Goal: Navigation & Orientation: Understand site structure

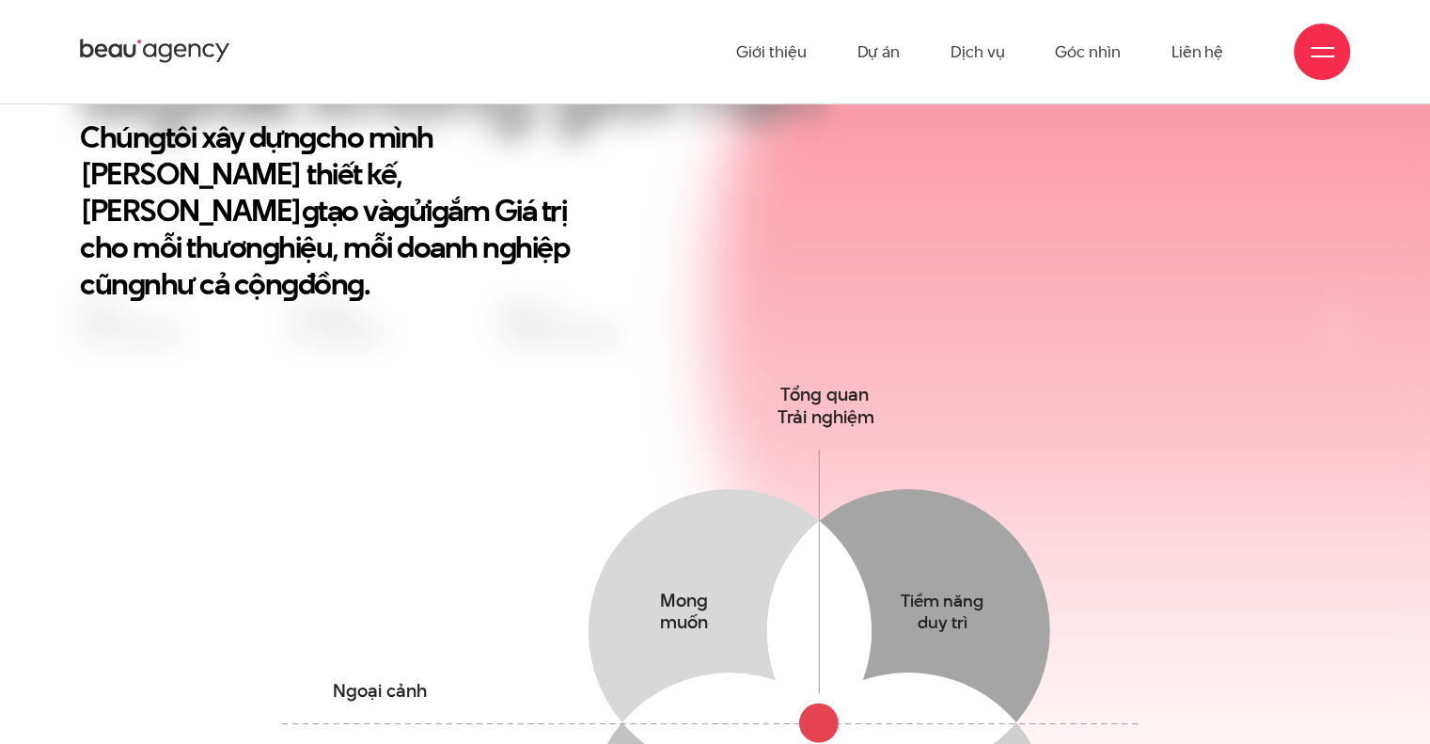
scroll to position [470, 0]
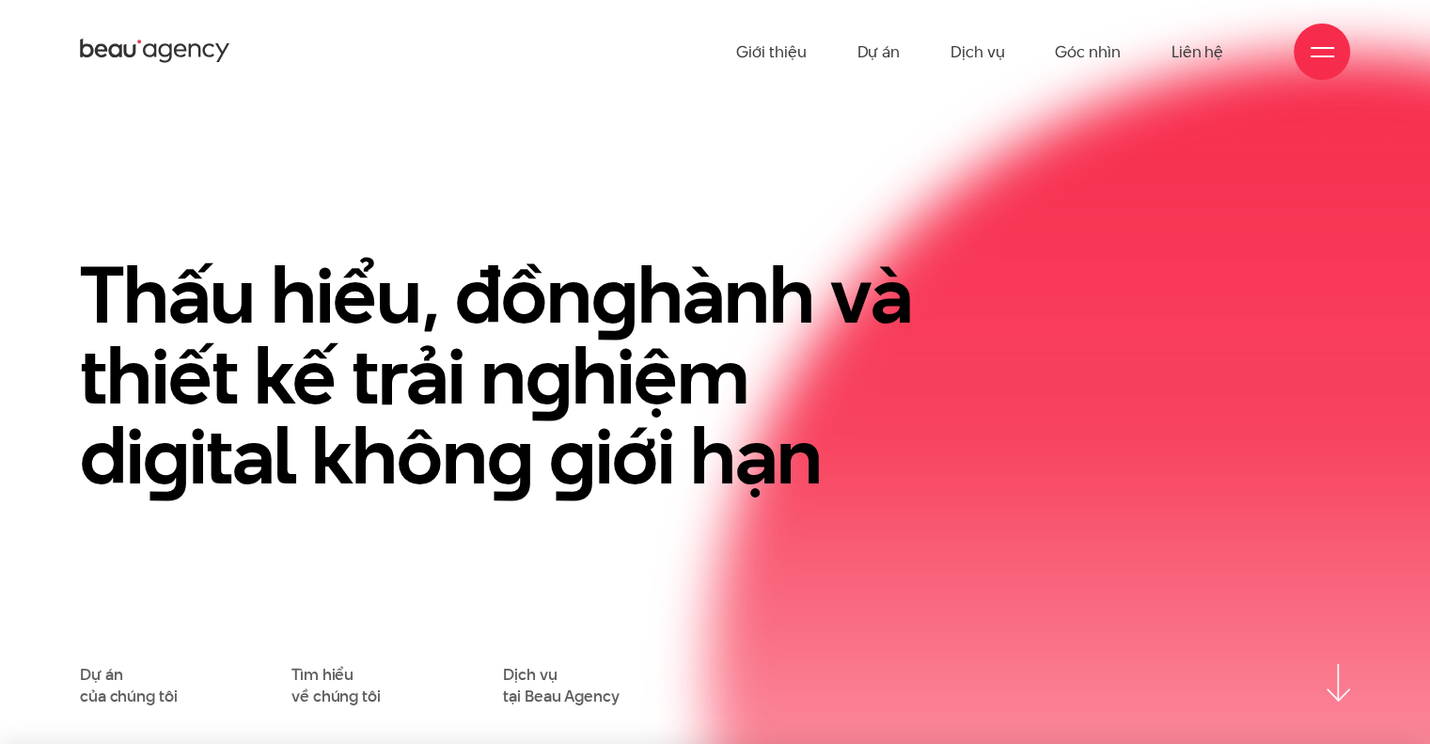
click at [1332, 55] on span at bounding box center [1323, 56] width 24 height 2
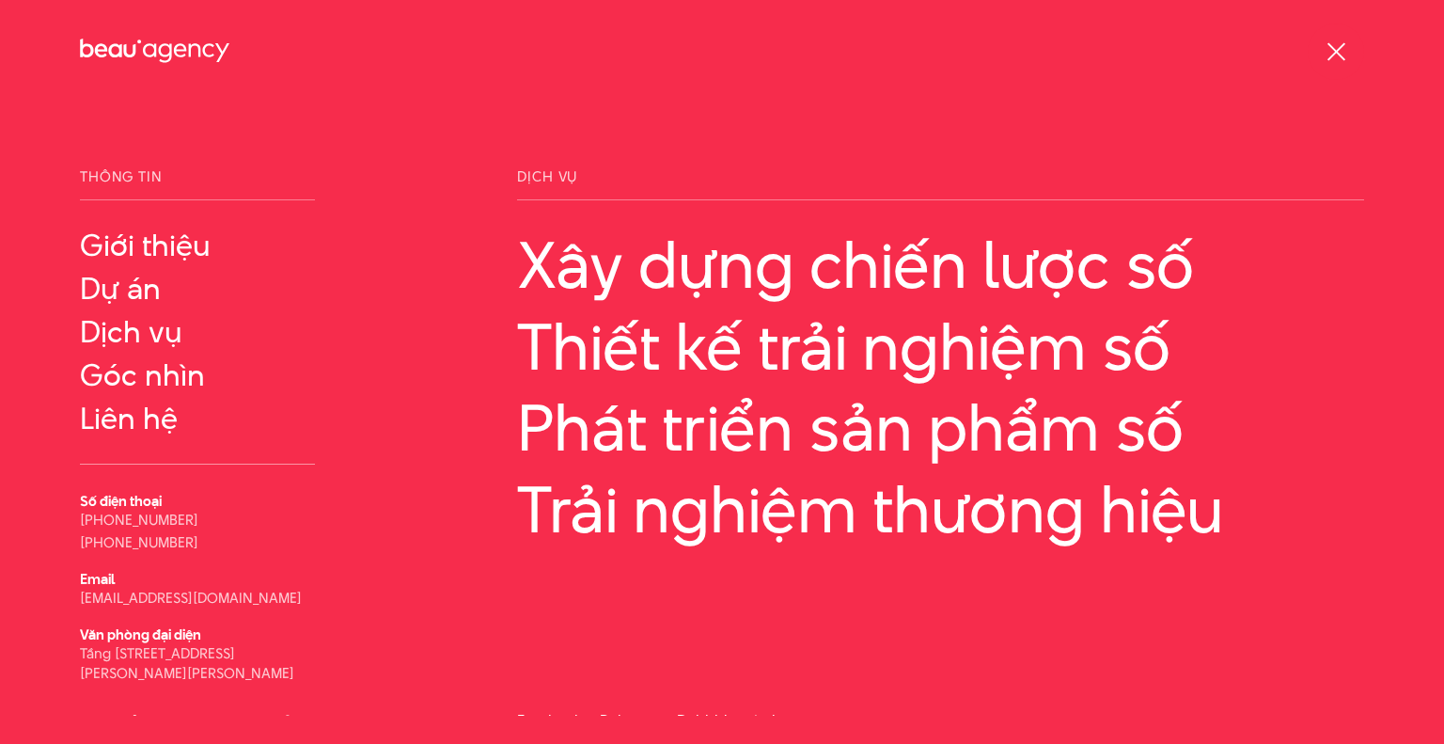
click at [1336, 56] on div at bounding box center [1337, 52] width 24 height 24
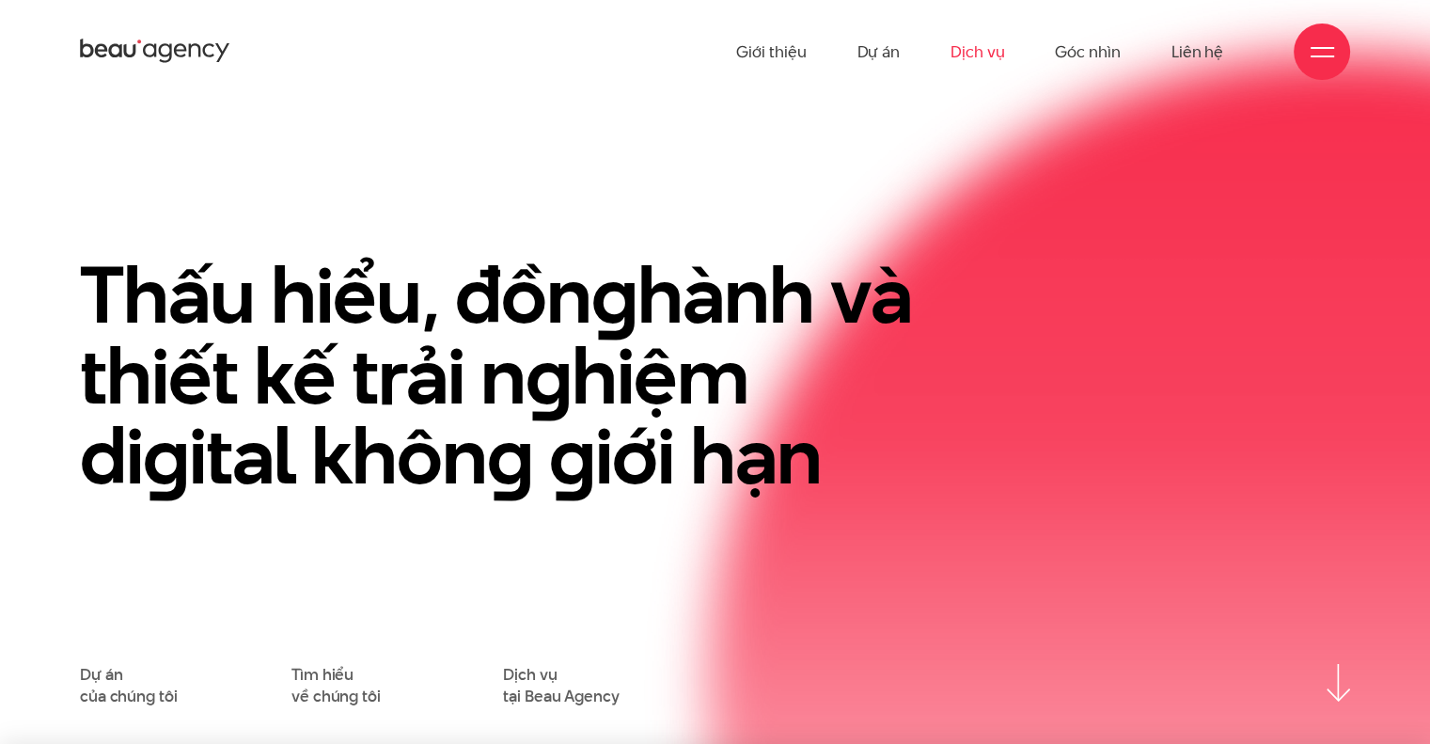
click at [981, 54] on link "Dịch vụ" at bounding box center [978, 51] width 54 height 103
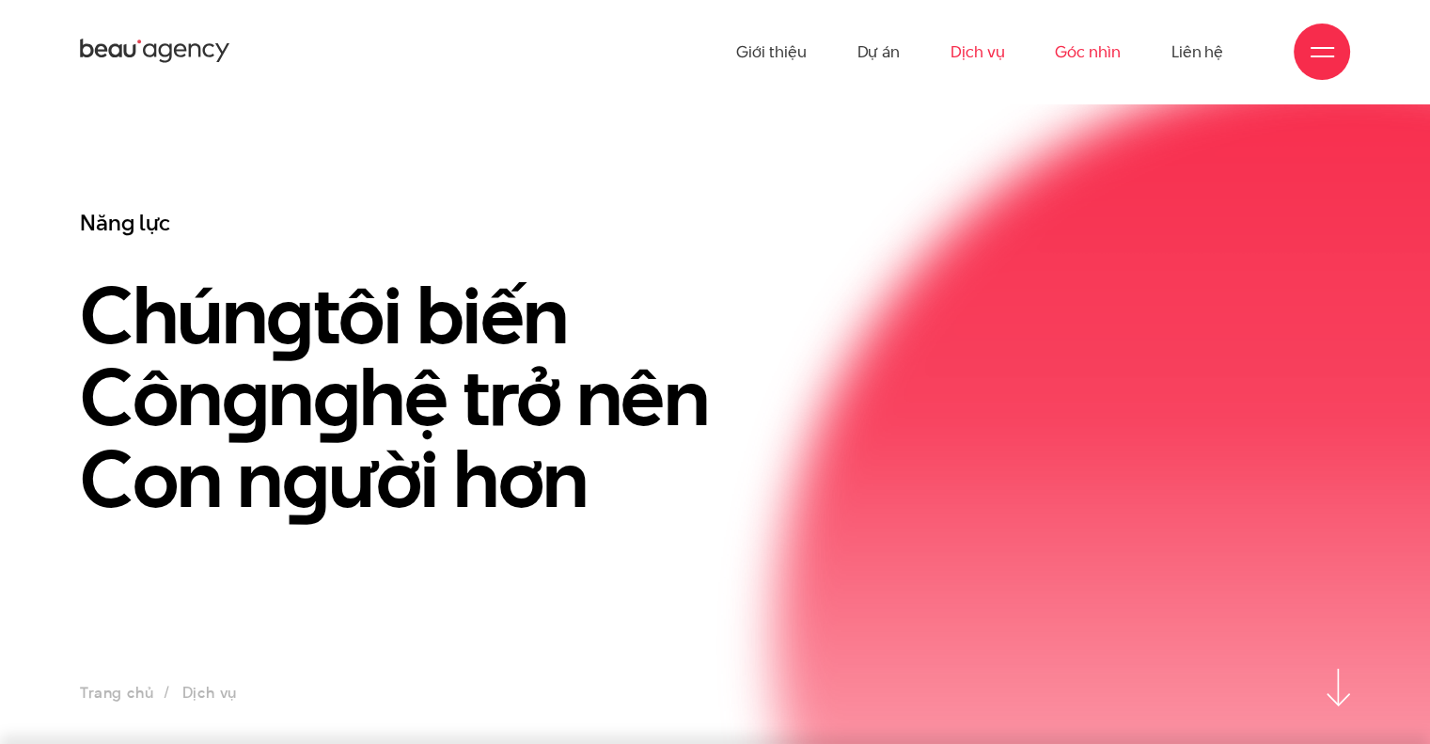
click at [1065, 55] on link "Góc nhìn" at bounding box center [1087, 51] width 65 height 103
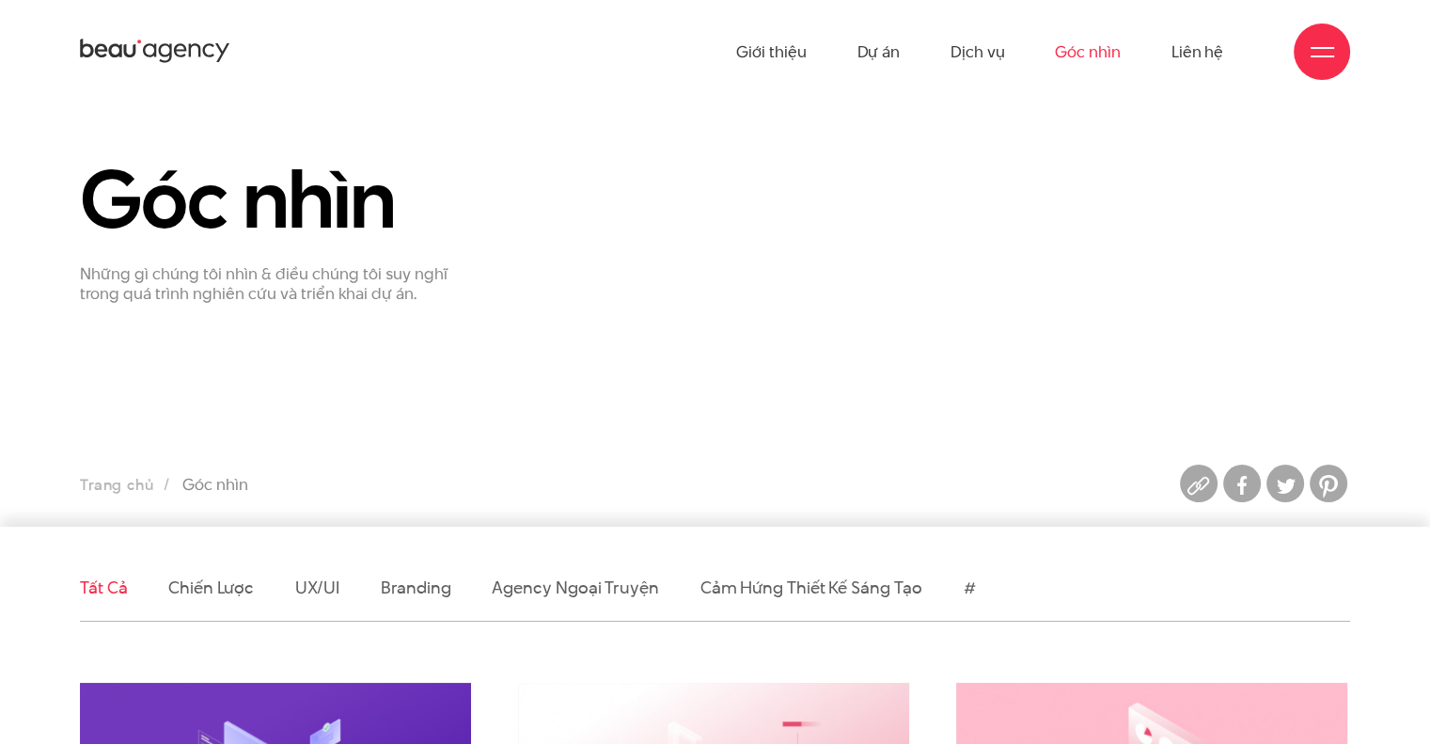
click at [1335, 62] on div at bounding box center [1322, 52] width 56 height 56
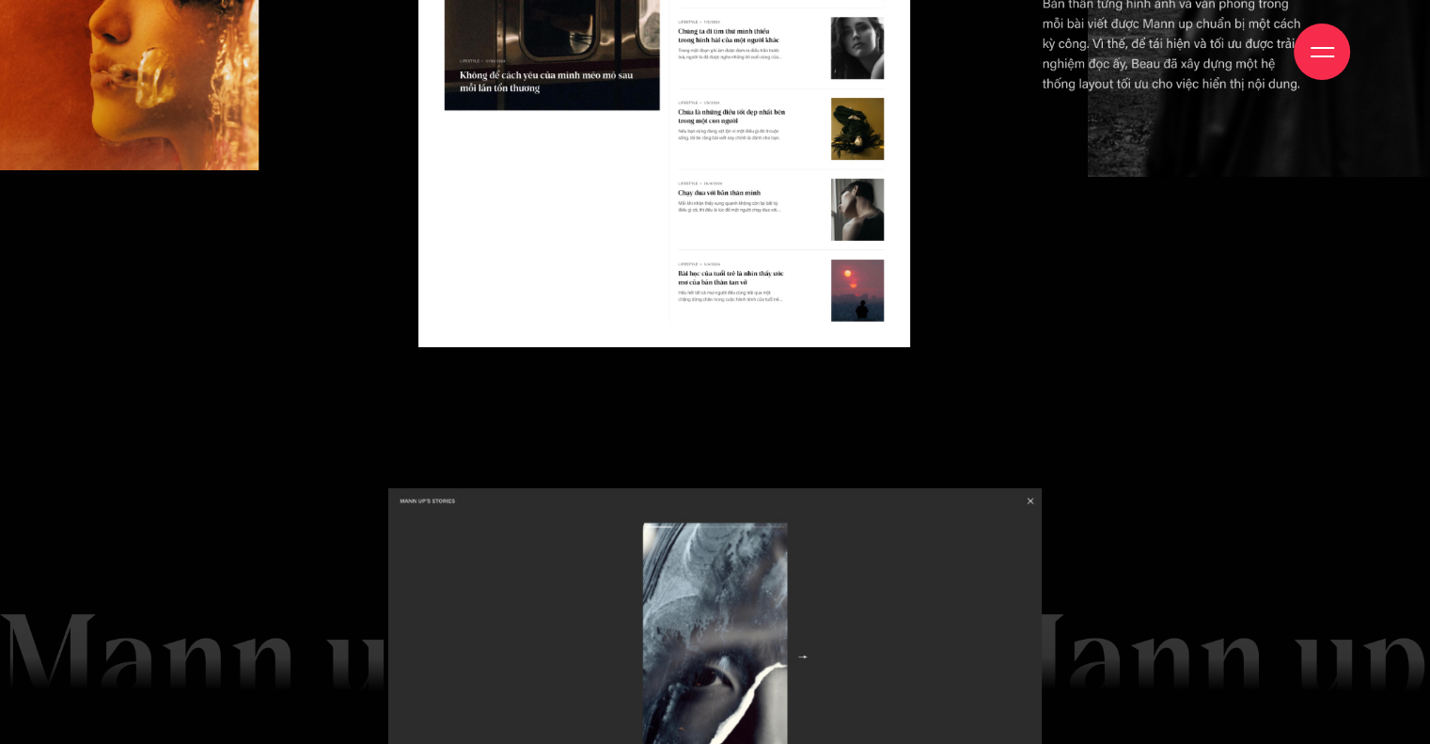
scroll to position [7538, 0]
